Goal: Transaction & Acquisition: Purchase product/service

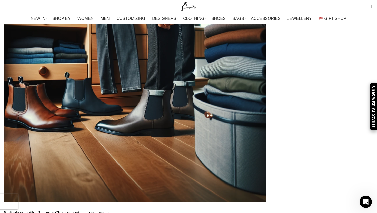
scroll to position [216, 0]
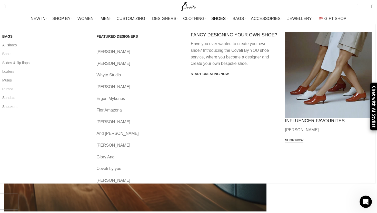
click at [43, 46] on link "All shoes" at bounding box center [45, 45] width 87 height 9
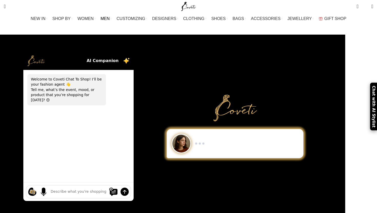
click at [110, 17] on span "MEN" at bounding box center [105, 18] width 9 height 5
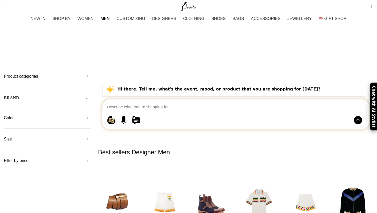
click at [110, 18] on span "MEN" at bounding box center [105, 18] width 9 height 5
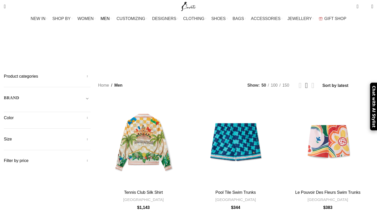
click at [111, 19] on link "MEN" at bounding box center [106, 19] width 11 height 10
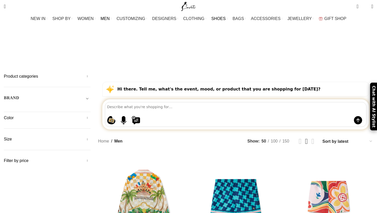
click at [219, 18] on span "SHOES" at bounding box center [218, 18] width 14 height 5
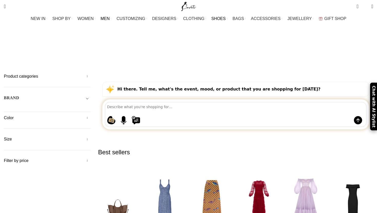
click at [110, 19] on span "MEN" at bounding box center [105, 18] width 9 height 5
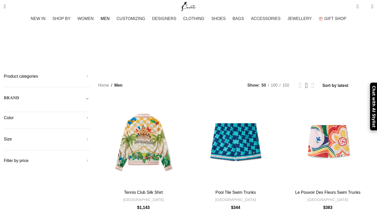
click at [110, 19] on span "MEN" at bounding box center [105, 18] width 9 height 5
click at [217, 18] on span "SHOES" at bounding box center [218, 18] width 14 height 5
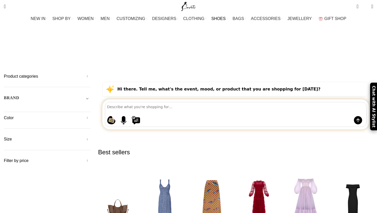
click at [221, 19] on span "SHOES" at bounding box center [218, 18] width 14 height 5
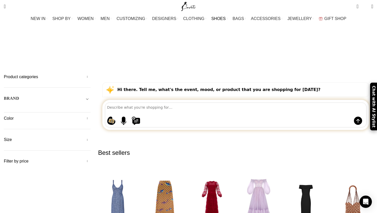
click at [91, 137] on h5 "Size" at bounding box center [47, 140] width 87 height 6
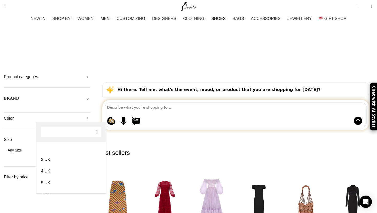
click at [91, 148] on span at bounding box center [85, 153] width 11 height 11
click at [91, 95] on span "Toggle filter" at bounding box center [87, 98] width 6 height 6
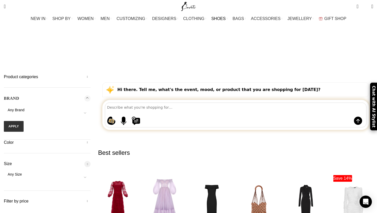
click at [91, 95] on span "Toggle filter" at bounding box center [87, 98] width 6 height 6
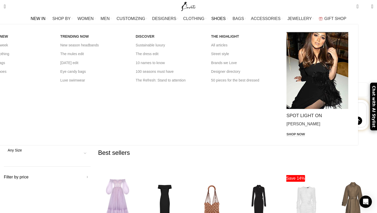
click at [4, 109] on div "WHAT'S NEW New this week New in clothing New in [GEOGRAPHIC_DATA] New in shoes …" at bounding box center [169, 84] width 377 height 121
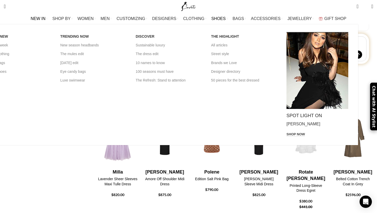
scroll to position [72, 0]
